Goal: Task Accomplishment & Management: Use online tool/utility

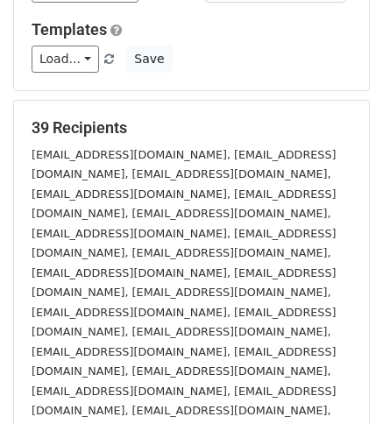
scroll to position [117, 0]
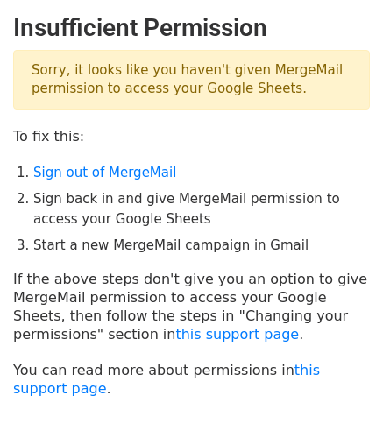
scroll to position [131, 0]
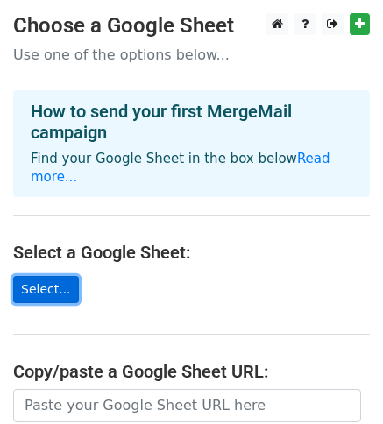
click at [55, 276] on link "Select..." at bounding box center [46, 289] width 66 height 27
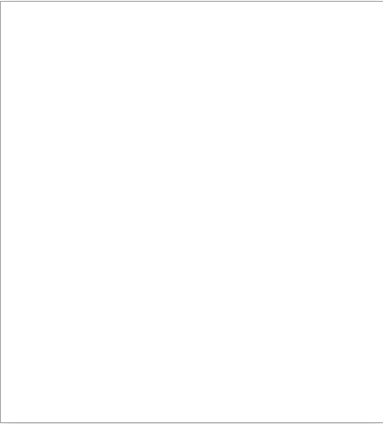
scroll to position [1, 0]
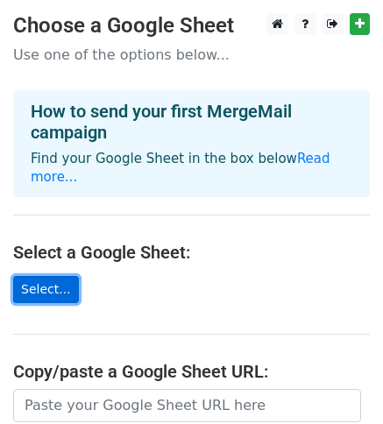
click at [48, 276] on link "Select..." at bounding box center [46, 289] width 66 height 27
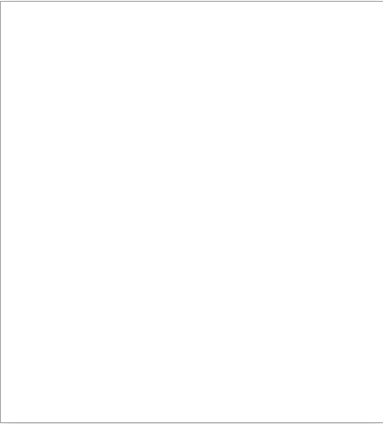
scroll to position [1, 0]
